Goal: Navigation & Orientation: Understand site structure

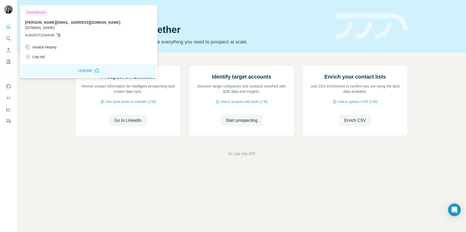
click at [7, 7] on img at bounding box center [8, 9] width 8 height 8
click at [12, 29] on button "Quick start" at bounding box center [8, 26] width 8 height 9
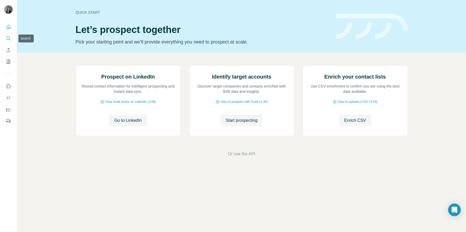
click at [8, 40] on icon "Search" at bounding box center [8, 38] width 5 height 5
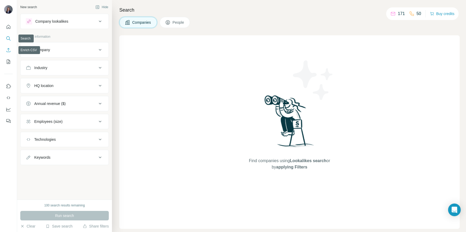
click at [11, 49] on button "Enrich CSV" at bounding box center [8, 49] width 8 height 9
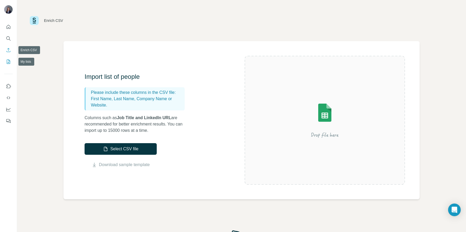
click at [12, 57] on button "My lists" at bounding box center [8, 61] width 8 height 9
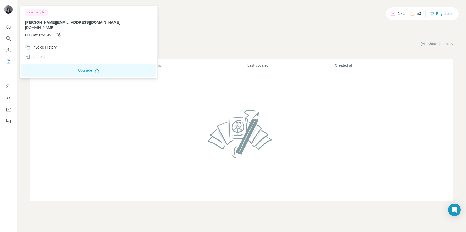
click at [11, 9] on img at bounding box center [8, 9] width 8 height 8
click at [11, 97] on button "Use Surfe API" at bounding box center [8, 97] width 8 height 9
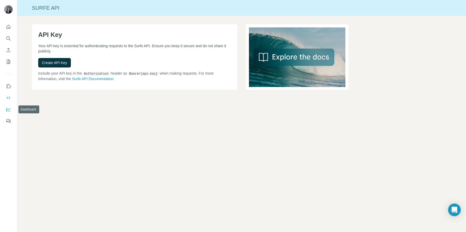
click at [8, 108] on icon "Dashboard" at bounding box center [8, 109] width 5 height 5
